Goal: Information Seeking & Learning: Learn about a topic

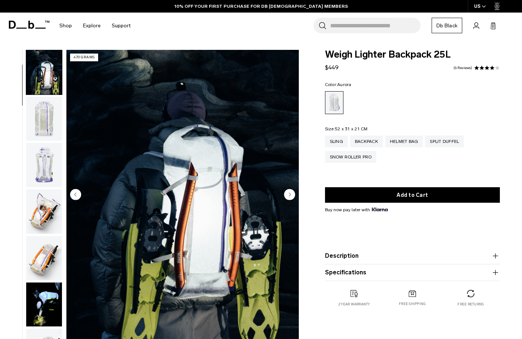
click at [46, 126] on img "button" at bounding box center [44, 119] width 36 height 44
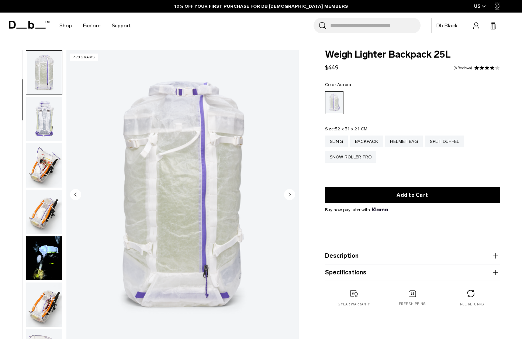
scroll to position [93, 0]
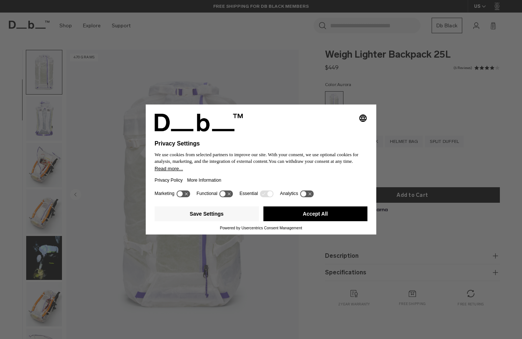
click at [41, 108] on div "Selecting an option will immediately change the language Privacy Settings We us…" at bounding box center [261, 169] width 522 height 339
click at [244, 70] on div "Selecting an option will immediately change the language Privacy Settings We us…" at bounding box center [261, 169] width 522 height 339
click at [300, 213] on button "Accept All" at bounding box center [315, 213] width 104 height 15
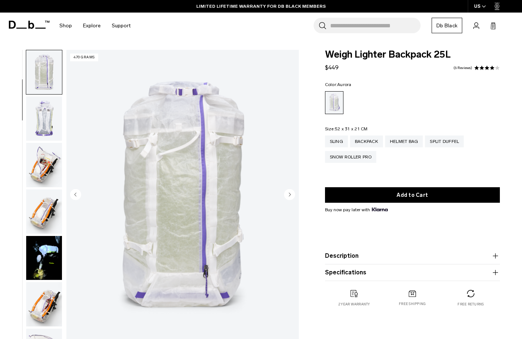
click at [292, 194] on circle "Next slide" at bounding box center [289, 194] width 11 height 11
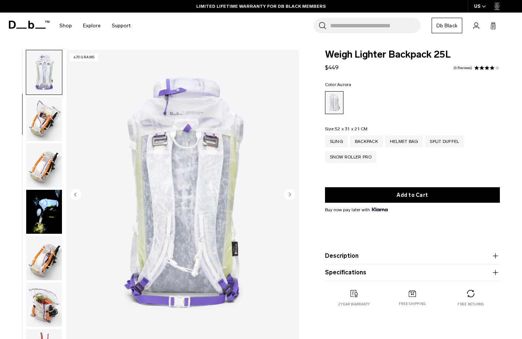
click at [292, 194] on circle "Next slide" at bounding box center [289, 194] width 11 height 11
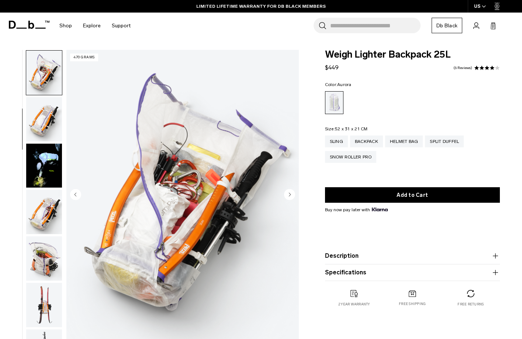
scroll to position [186, 0]
click at [292, 194] on circle "Next slide" at bounding box center [289, 194] width 11 height 11
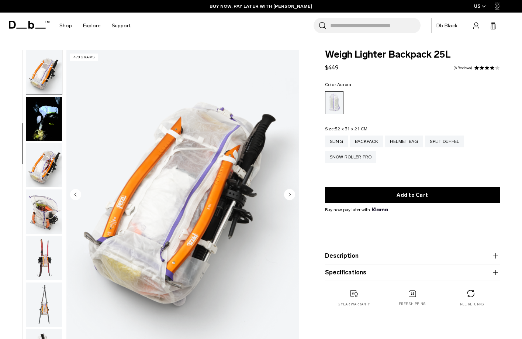
click at [292, 194] on circle "Next slide" at bounding box center [289, 194] width 11 height 11
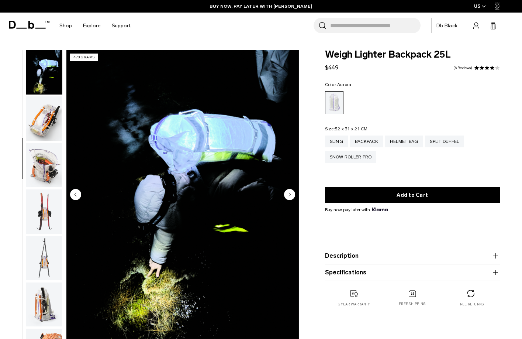
click at [292, 194] on circle "Next slide" at bounding box center [289, 194] width 11 height 11
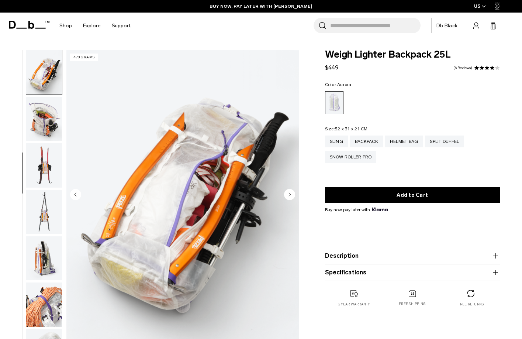
scroll to position [325, 0]
click at [292, 194] on circle "Next slide" at bounding box center [289, 194] width 11 height 11
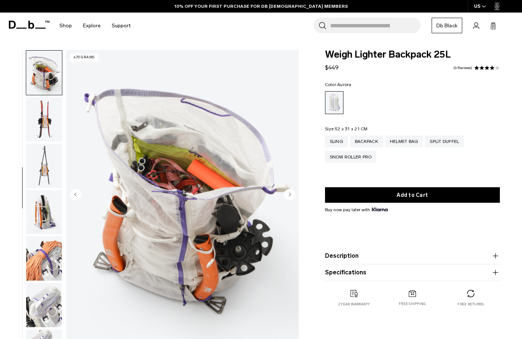
scroll to position [371, 0]
click at [292, 194] on circle "Next slide" at bounding box center [289, 194] width 11 height 11
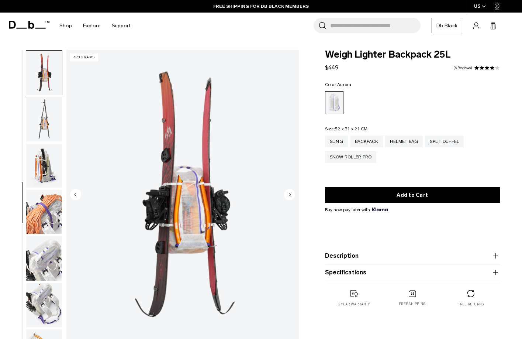
scroll to position [418, 0]
click at [292, 194] on circle "Next slide" at bounding box center [289, 194] width 11 height 11
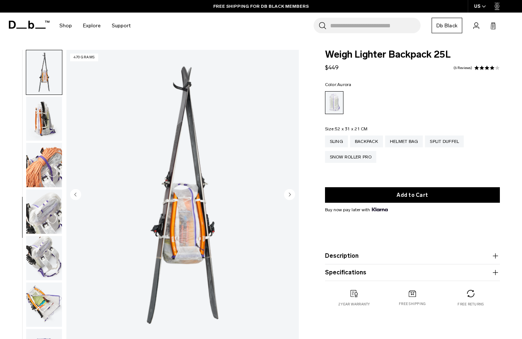
click at [292, 194] on circle "Next slide" at bounding box center [289, 194] width 11 height 11
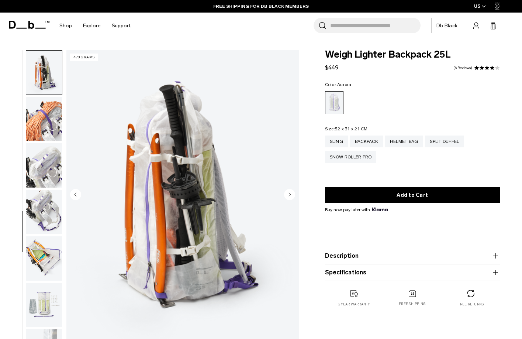
scroll to position [511, 0]
click at [292, 194] on circle "Next slide" at bounding box center [289, 194] width 11 height 11
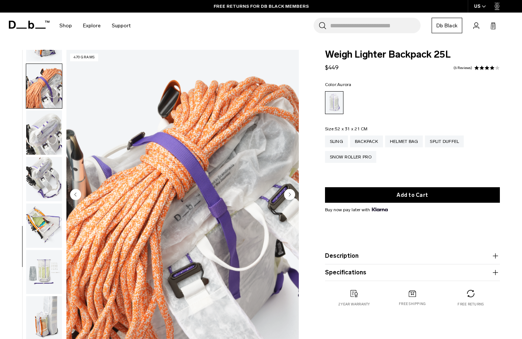
scroll to position [543, 0]
click at [292, 194] on circle "Next slide" at bounding box center [289, 194] width 11 height 11
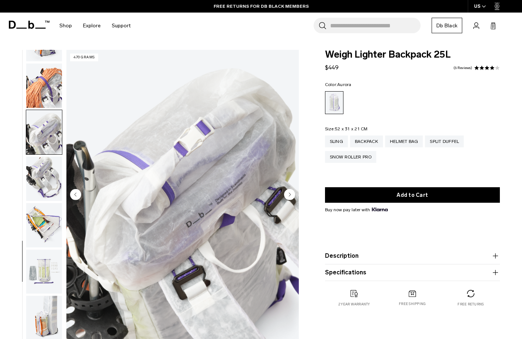
click at [292, 194] on circle "Next slide" at bounding box center [289, 194] width 11 height 11
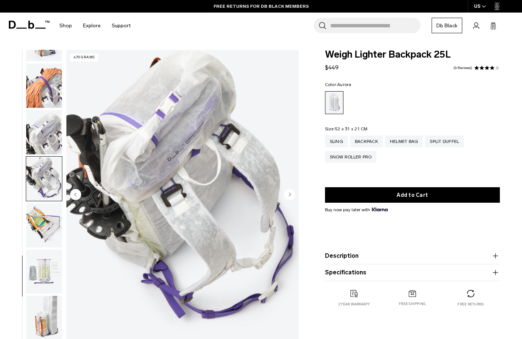
click at [292, 194] on circle "Next slide" at bounding box center [289, 194] width 11 height 11
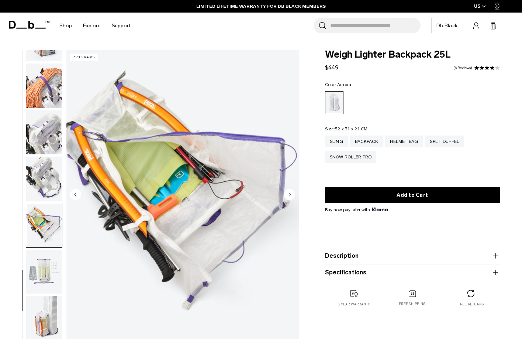
click at [292, 194] on circle "Next slide" at bounding box center [289, 194] width 11 height 11
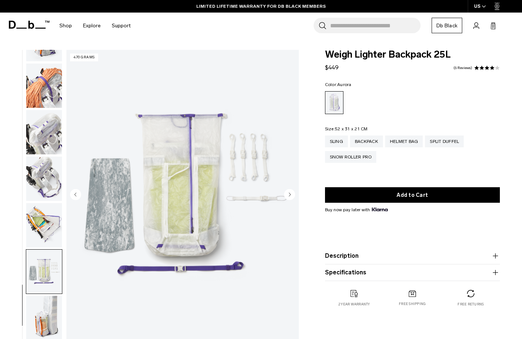
click at [292, 194] on circle "Next slide" at bounding box center [289, 194] width 11 height 11
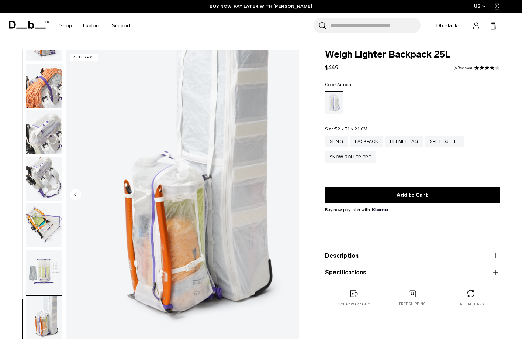
click at [292, 194] on img "18 / 18" at bounding box center [182, 195] width 232 height 290
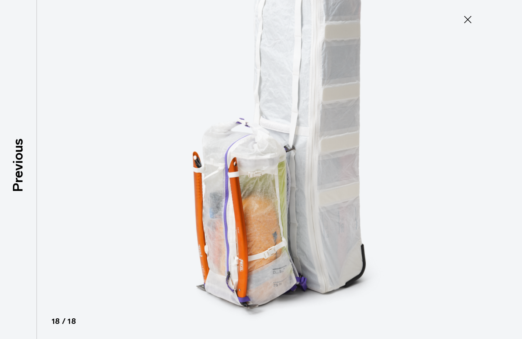
click at [465, 20] on icon at bounding box center [468, 20] width 12 height 12
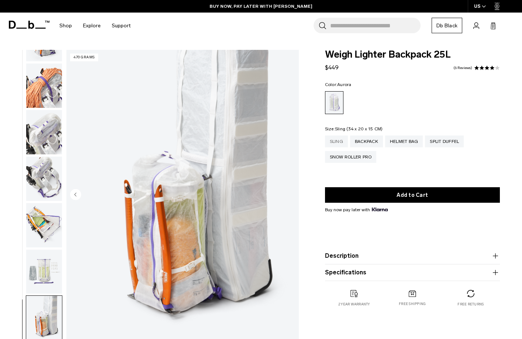
click at [341, 140] on div "Sling" at bounding box center [336, 141] width 23 height 12
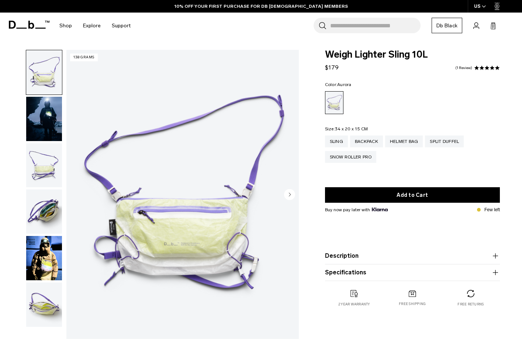
click at [45, 259] on img "button" at bounding box center [44, 258] width 36 height 44
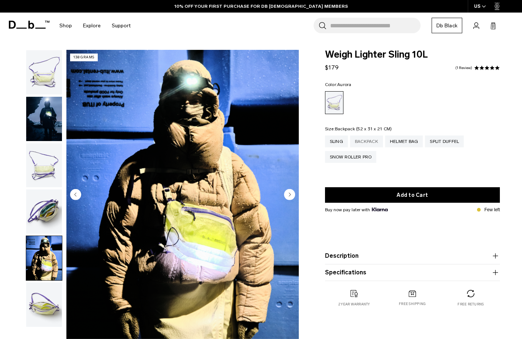
click at [368, 142] on div "Backpack" at bounding box center [366, 141] width 33 height 12
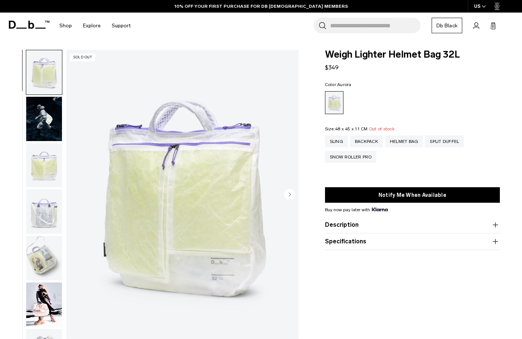
click at [54, 117] on img "button" at bounding box center [44, 119] width 36 height 44
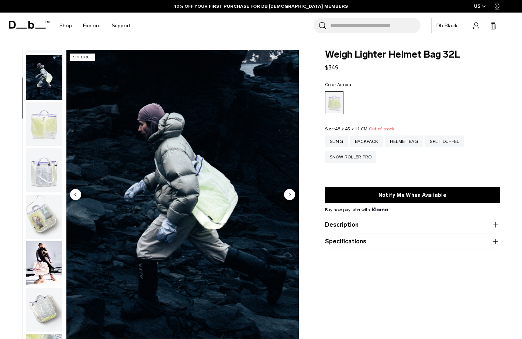
scroll to position [46, 0]
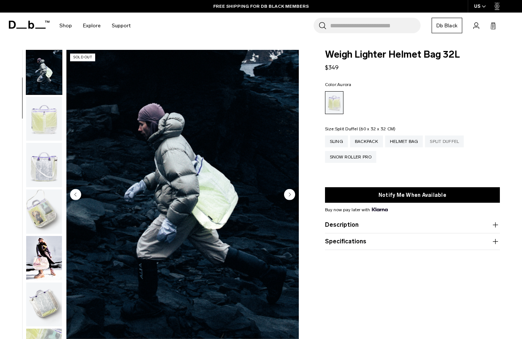
click at [451, 143] on div "Split Duffel" at bounding box center [444, 141] width 39 height 12
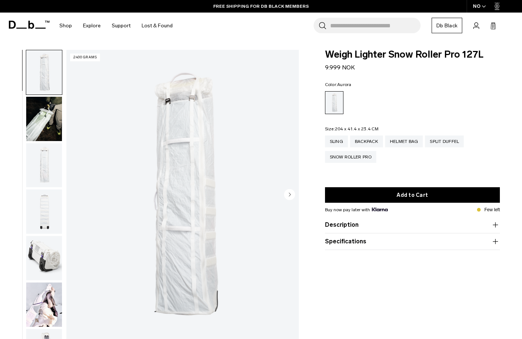
click at [41, 117] on img "button" at bounding box center [44, 119] width 36 height 44
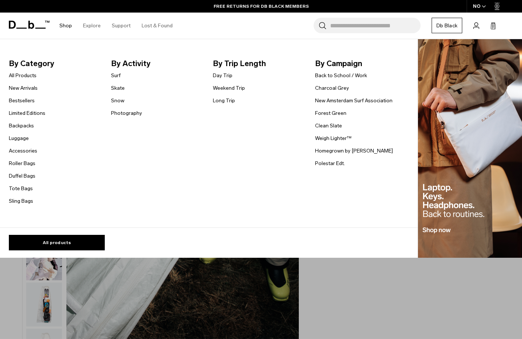
click at [66, 25] on link "Shop" at bounding box center [65, 26] width 13 height 26
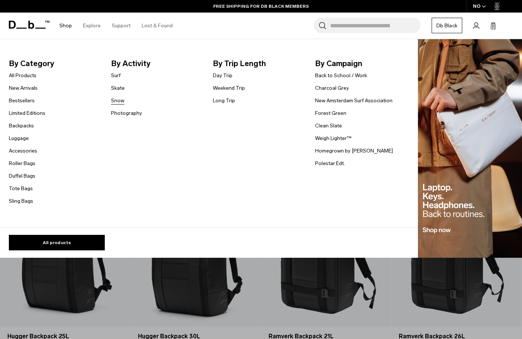
click at [118, 100] on link "Snow" at bounding box center [117, 101] width 13 height 8
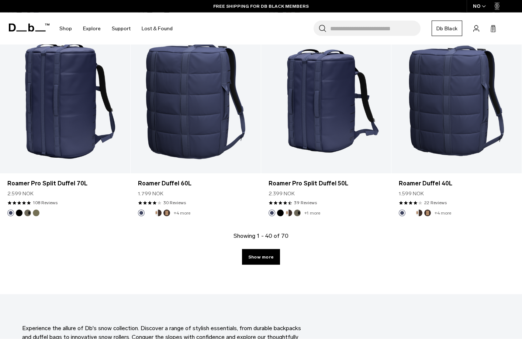
scroll to position [2032, 0]
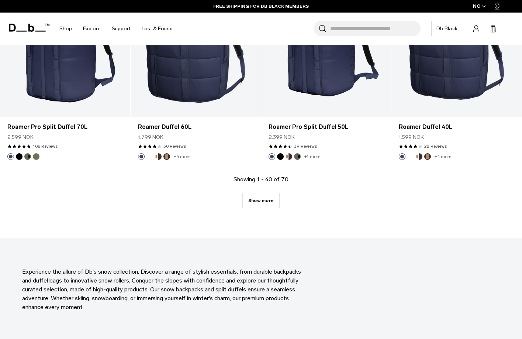
click at [260, 198] on link "Show more" at bounding box center [261, 200] width 38 height 15
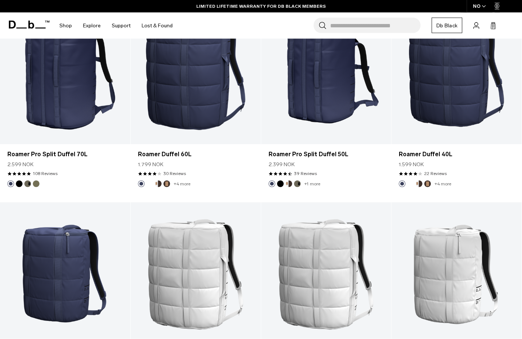
scroll to position [1989, 0]
